Goal: Download file/media

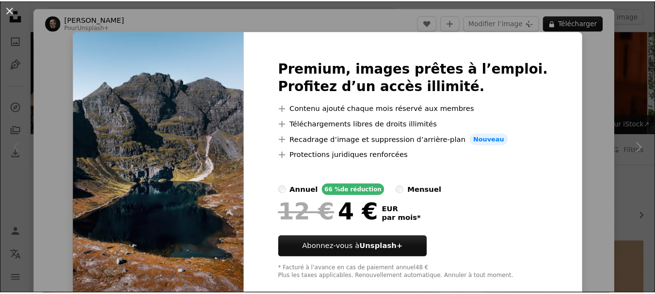
scroll to position [485, 0]
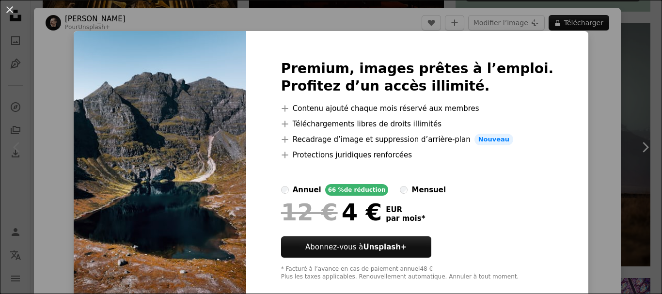
click at [582, 111] on div "An X shape Premium, images prêtes à l’emploi. Profitez d’un accès illimité. A p…" at bounding box center [331, 147] width 662 height 294
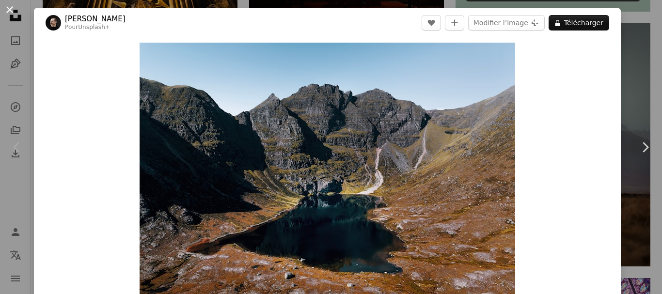
click at [11, 16] on button "An X shape" at bounding box center [10, 10] width 12 height 12
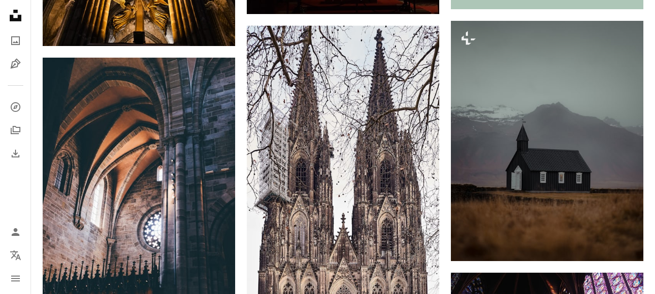
click at [17, 14] on icon "Unsplash logo Accueil Unsplash" at bounding box center [15, 15] width 19 height 19
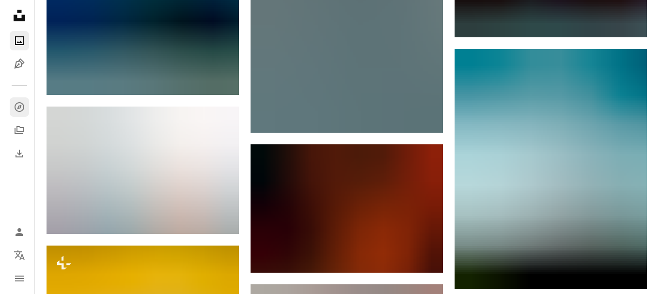
scroll to position [1503, 0]
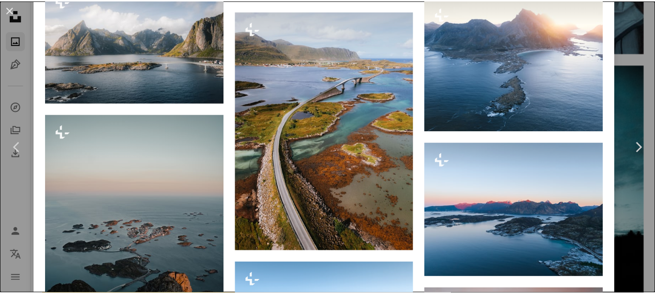
scroll to position [1261, 0]
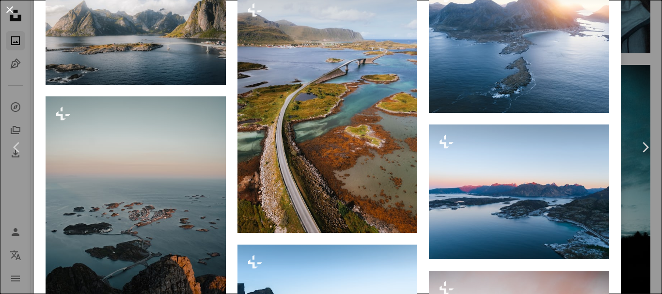
click at [13, 5] on button "An X shape" at bounding box center [10, 10] width 12 height 12
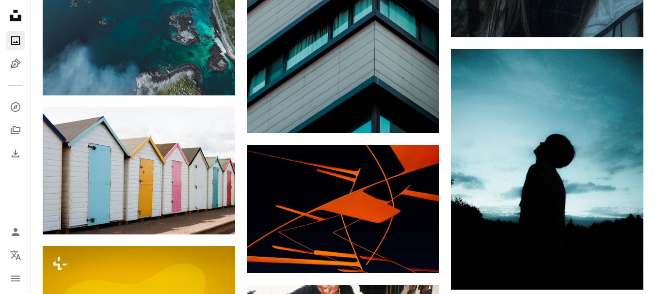
click at [16, 11] on icon at bounding box center [16, 16] width 12 height 12
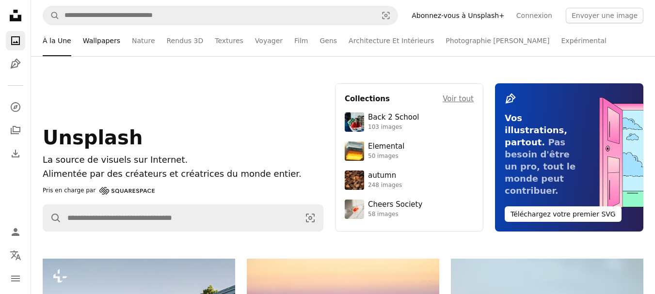
click at [103, 40] on link "Wallpapers" at bounding box center [101, 40] width 37 height 31
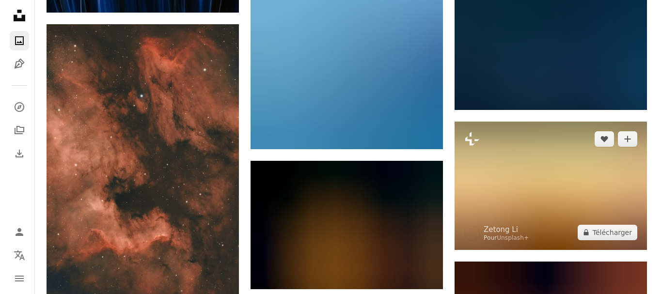
scroll to position [3685, 0]
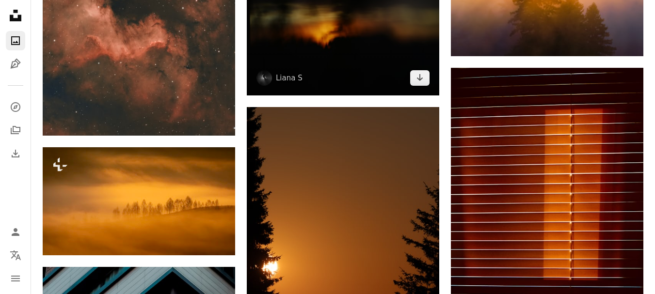
click at [367, 51] on img at bounding box center [343, 31] width 193 height 129
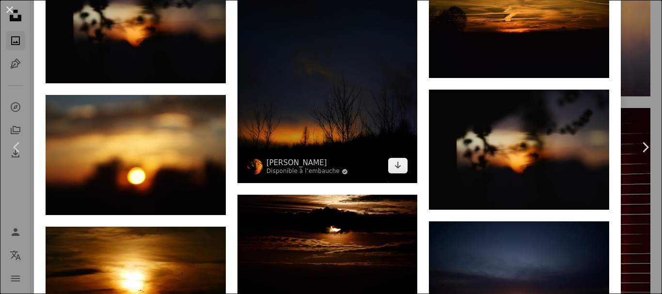
scroll to position [1212, 0]
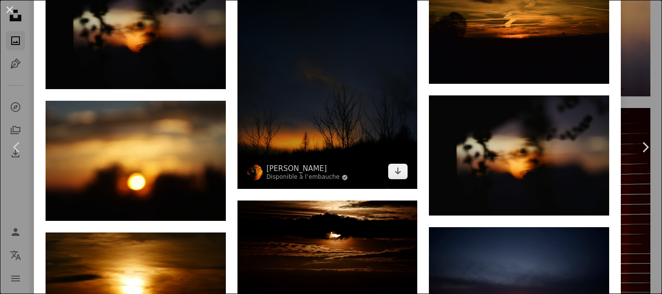
click at [317, 107] on img at bounding box center [328, 76] width 180 height 225
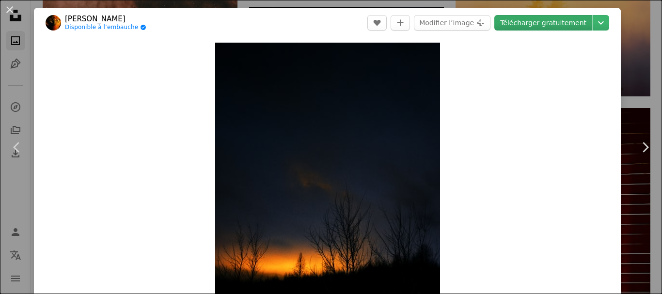
click at [546, 17] on link "Télécharger gratuitement" at bounding box center [544, 23] width 98 height 16
